Goal: Check status: Check status

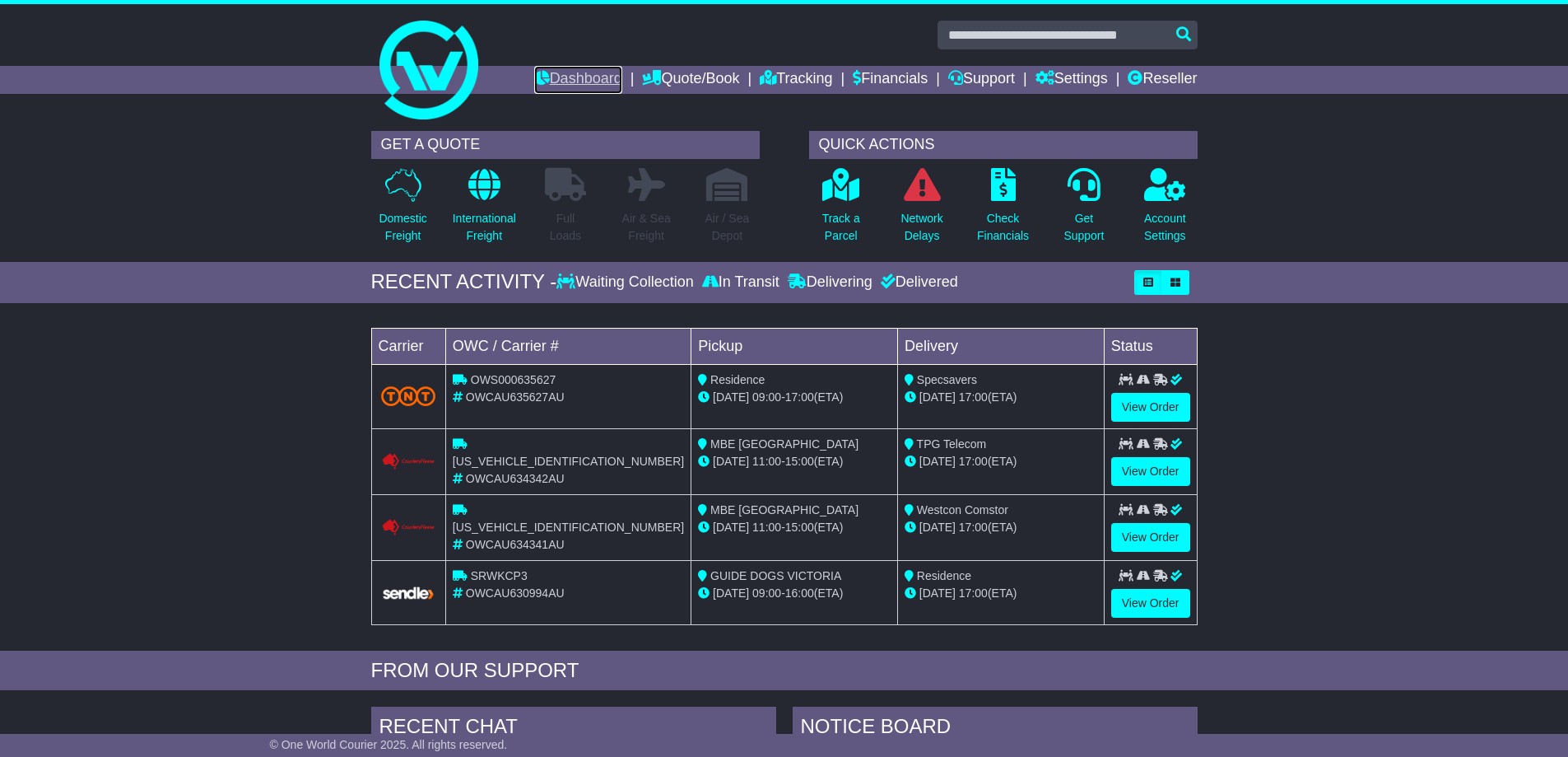
click at [564, 75] on link "Dashboard" at bounding box center [578, 79] width 88 height 28
click at [782, 76] on link "Tracking" at bounding box center [796, 79] width 73 height 28
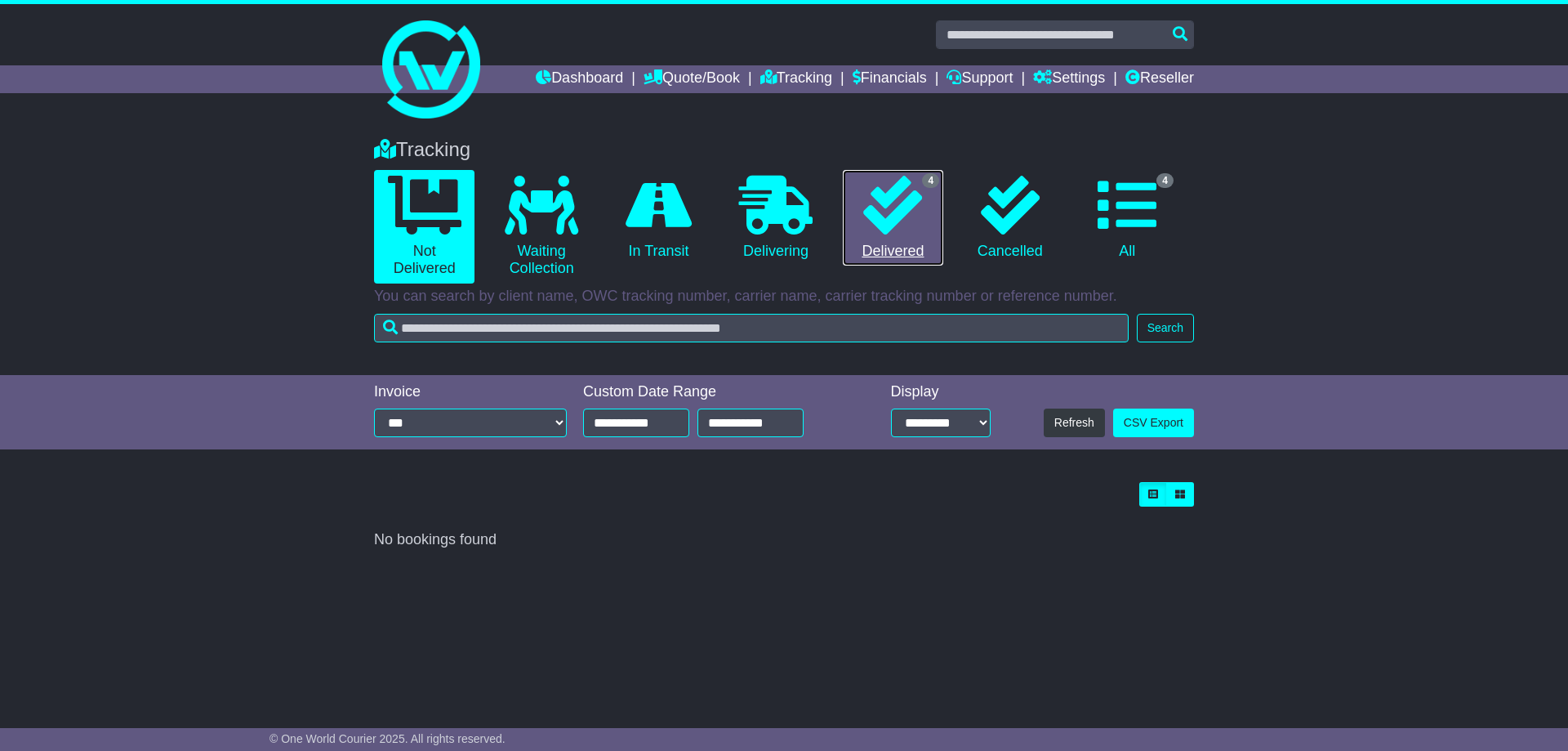
click at [884, 247] on link "4 Delivered" at bounding box center [893, 217] width 100 height 96
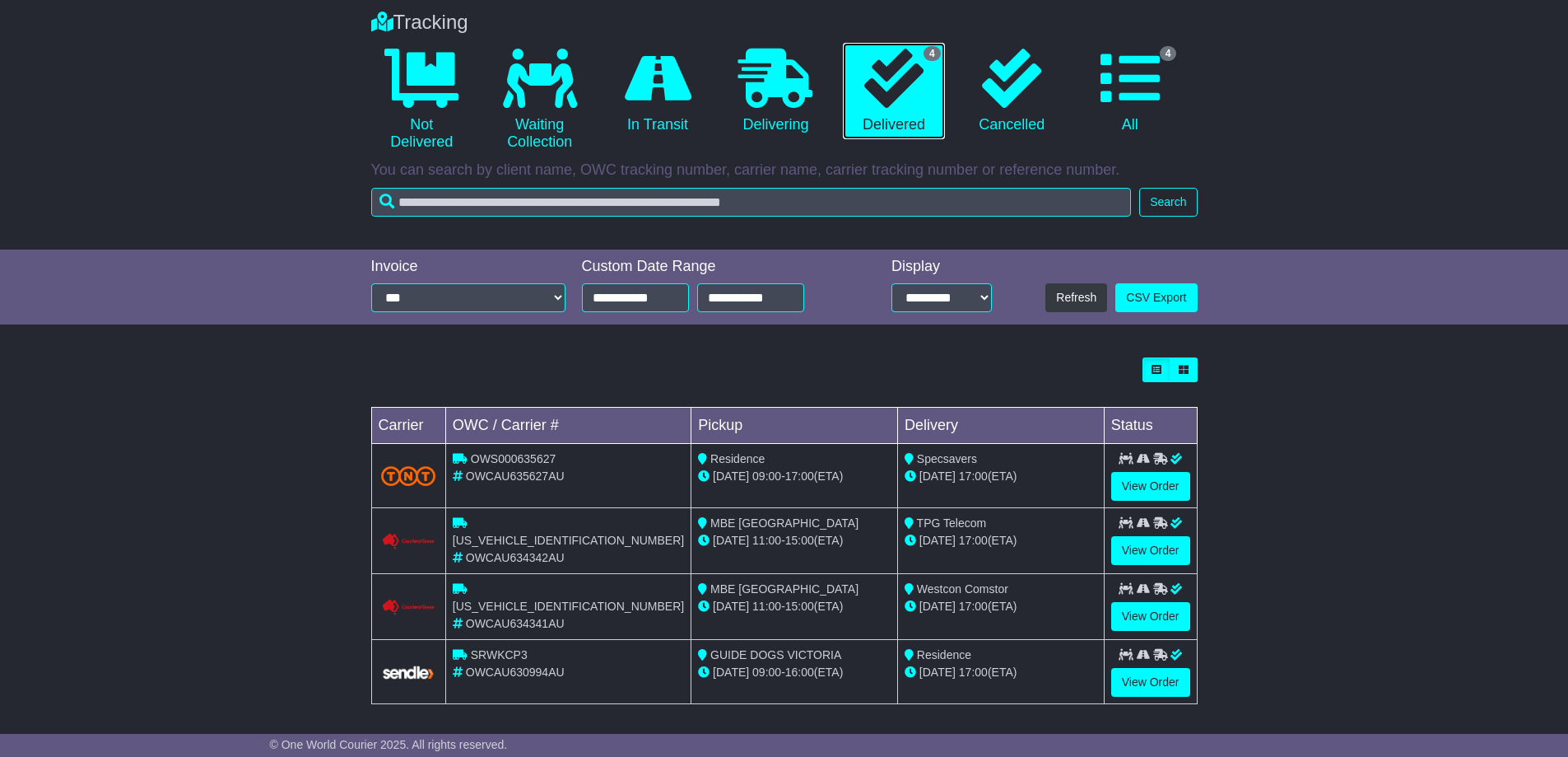
scroll to position [131, 0]
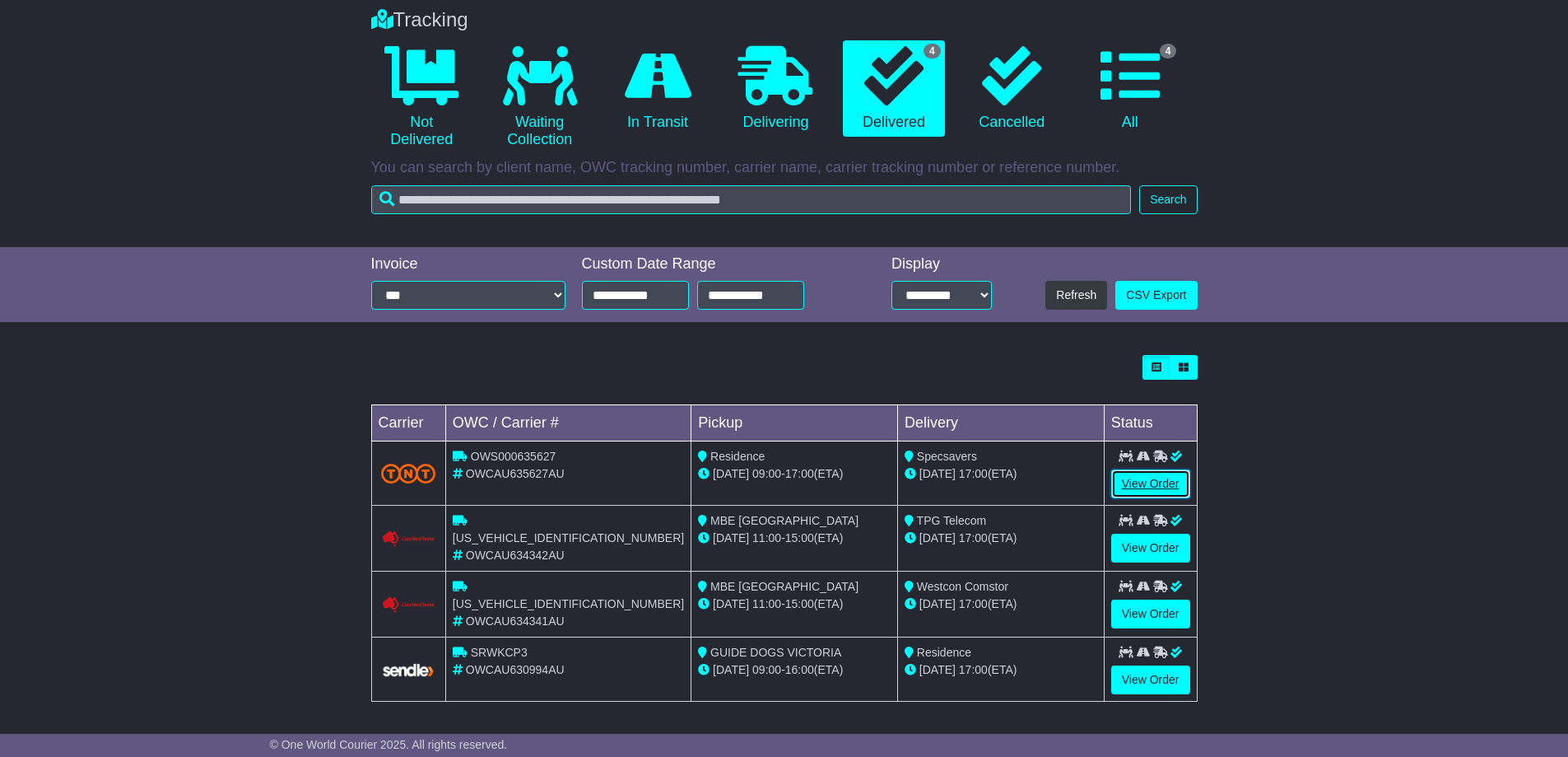
click at [1150, 475] on link "View Order" at bounding box center [1150, 483] width 79 height 29
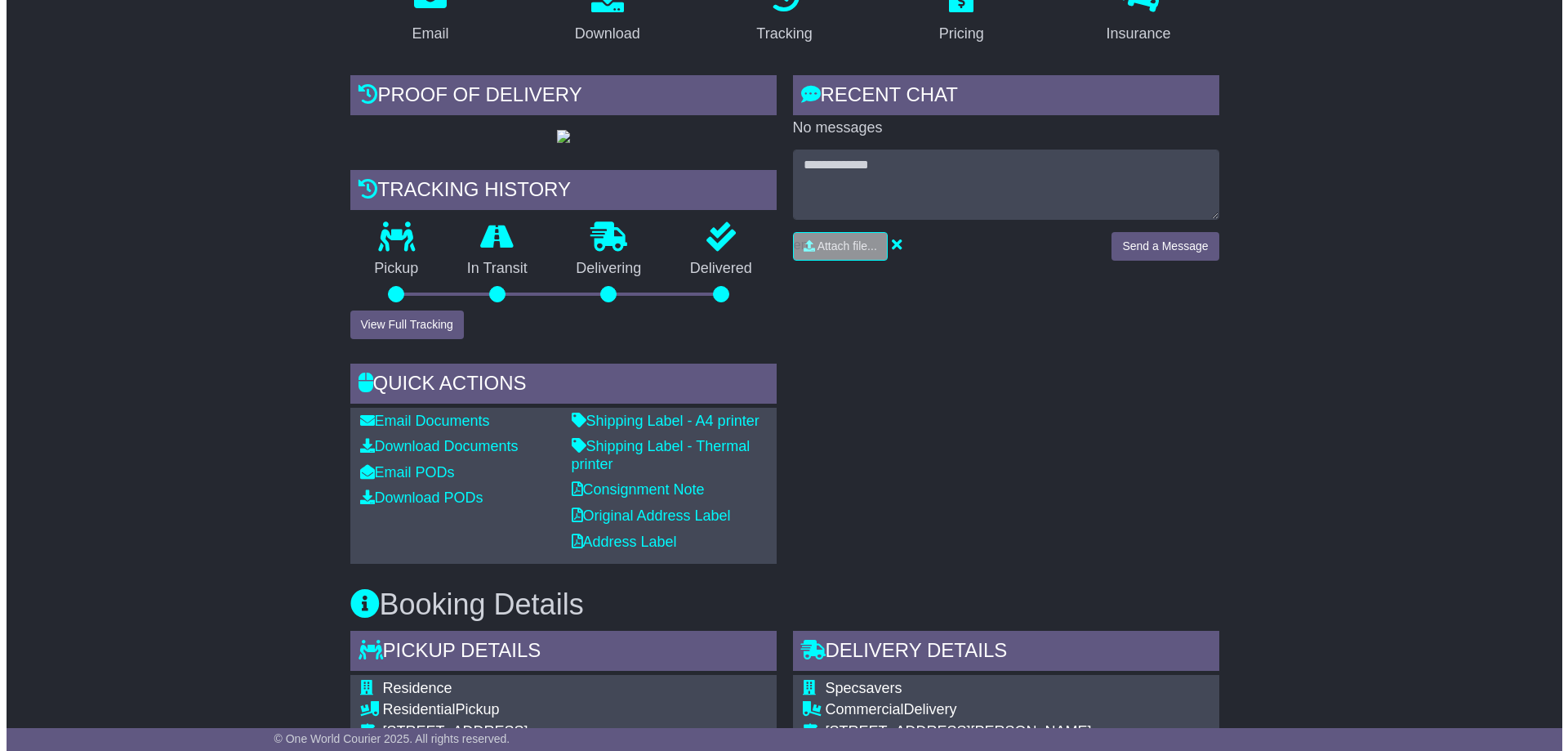
scroll to position [315, 0]
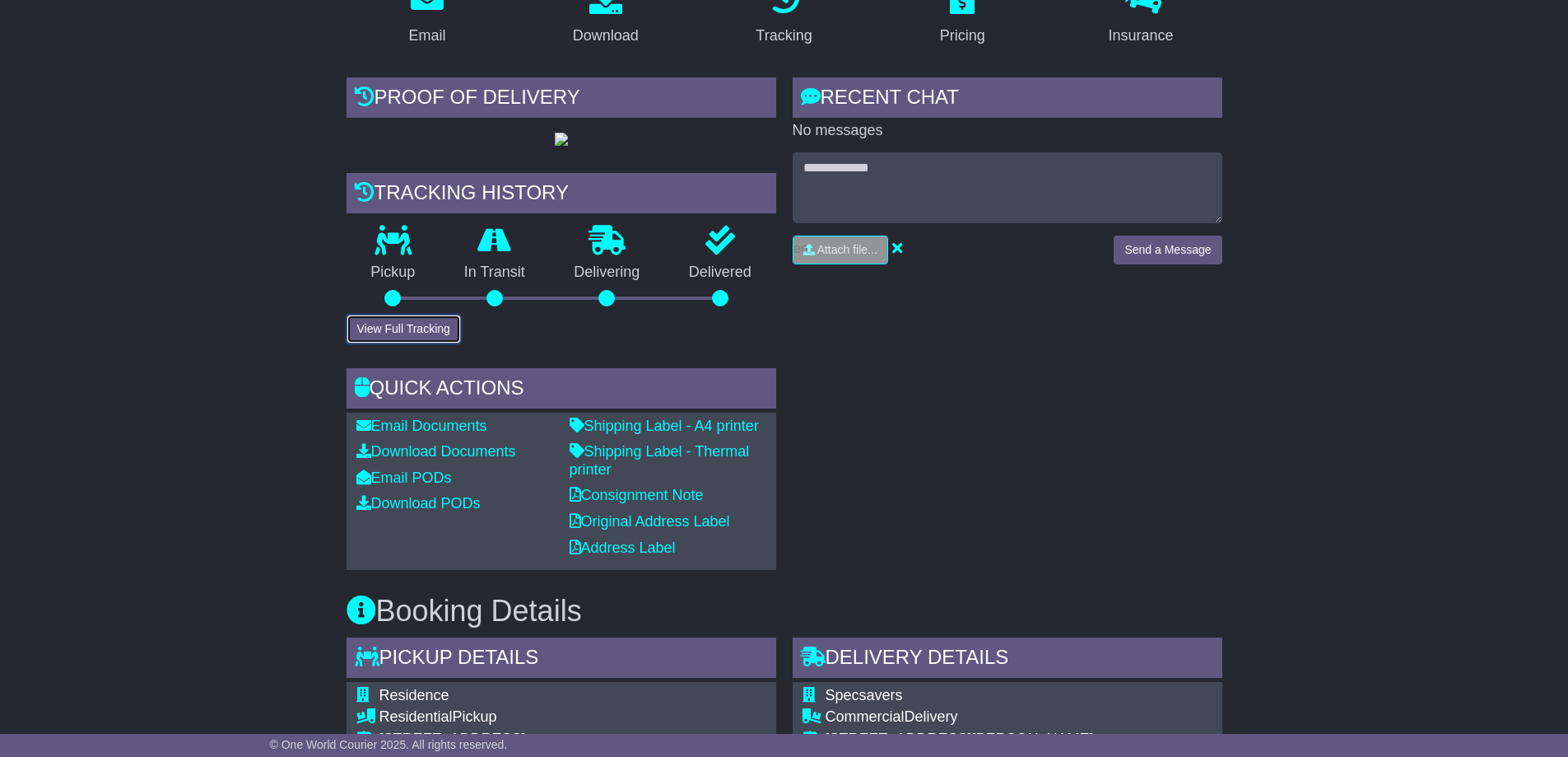
click at [382, 344] on button "View Full Tracking" at bounding box center [403, 329] width 114 height 29
